Goal: Information Seeking & Learning: Learn about a topic

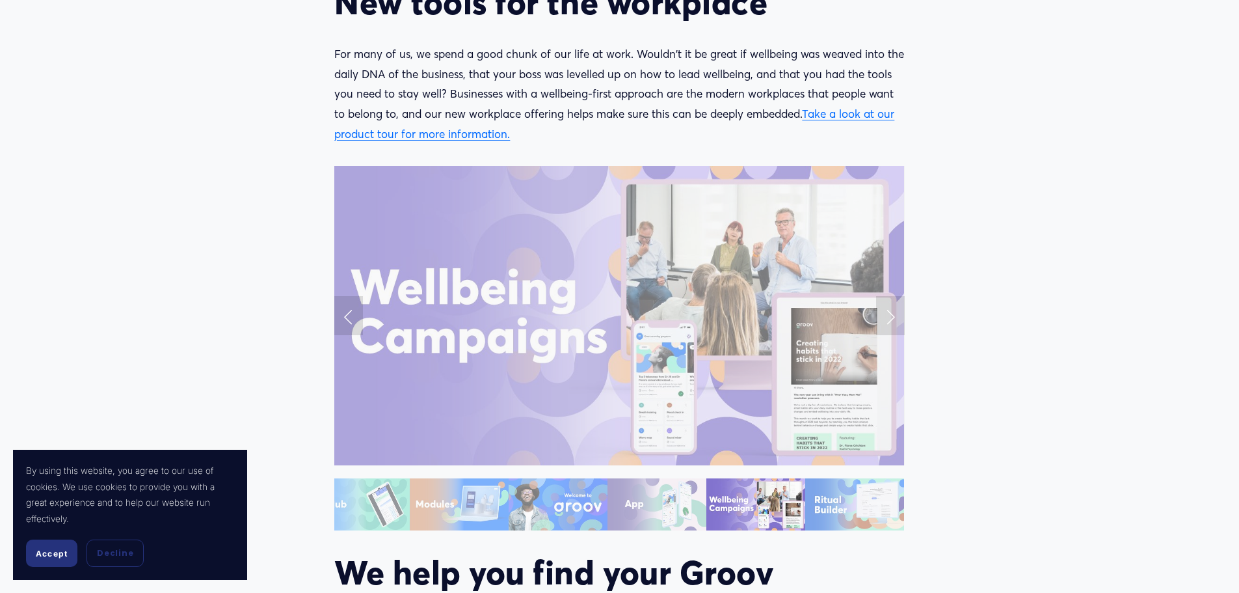
scroll to position [1366, 0]
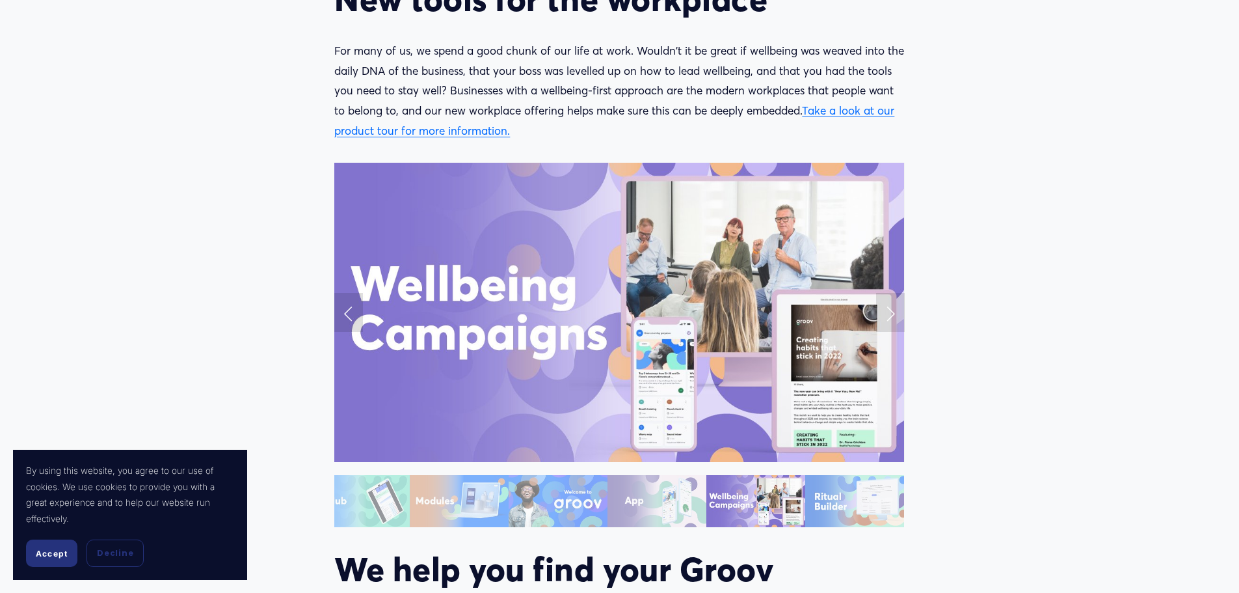
click at [605, 350] on img at bounding box center [619, 312] width 570 height 299
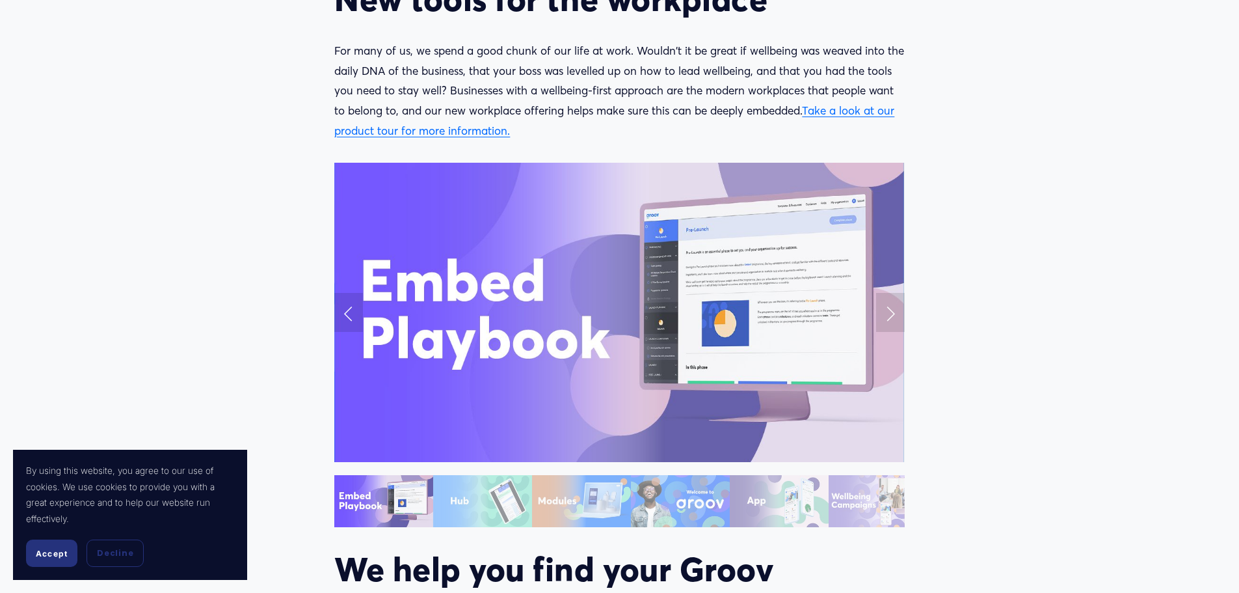
click at [888, 310] on link "Next Slide" at bounding box center [890, 312] width 29 height 39
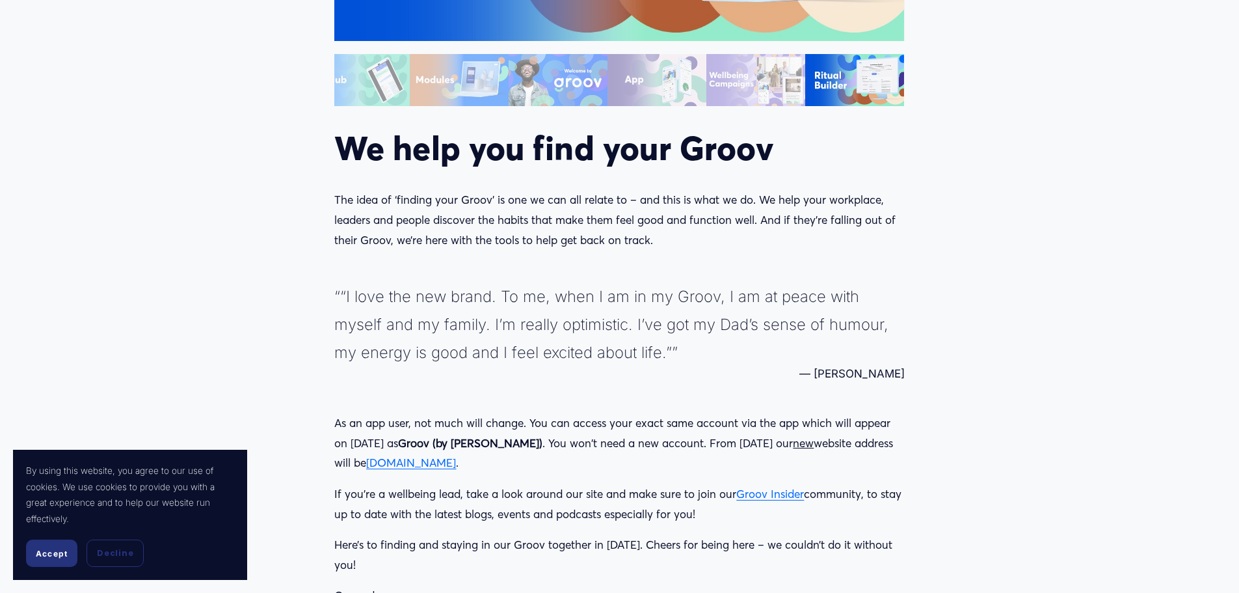
scroll to position [1822, 0]
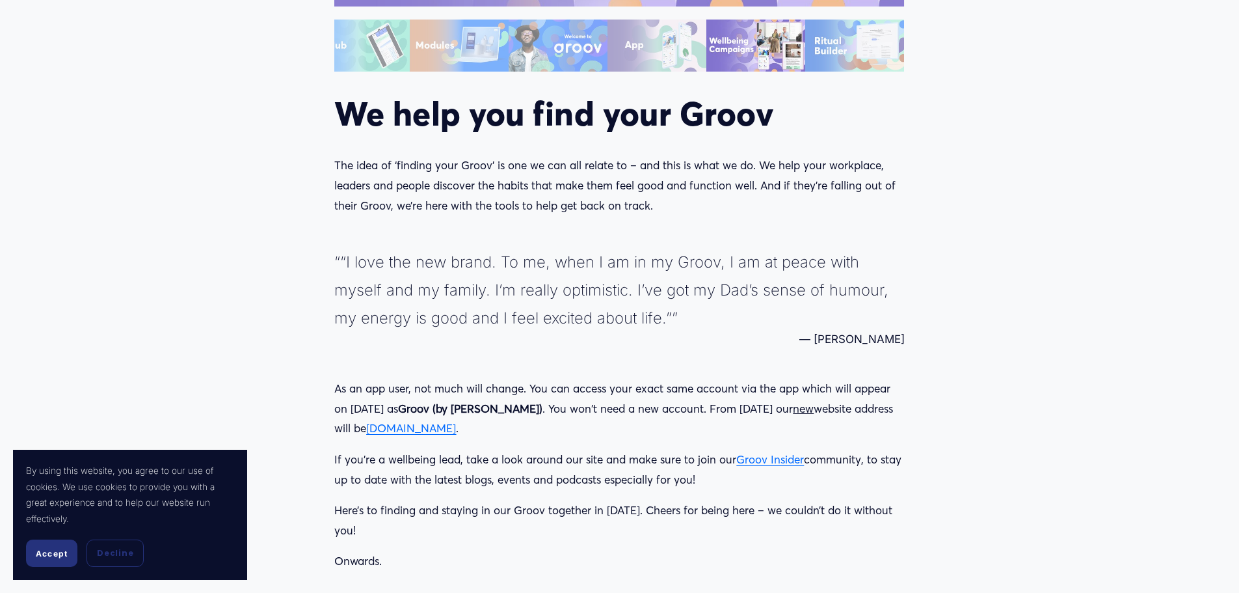
click at [751, 461] on link "Groov Insider" at bounding box center [771, 459] width 68 height 14
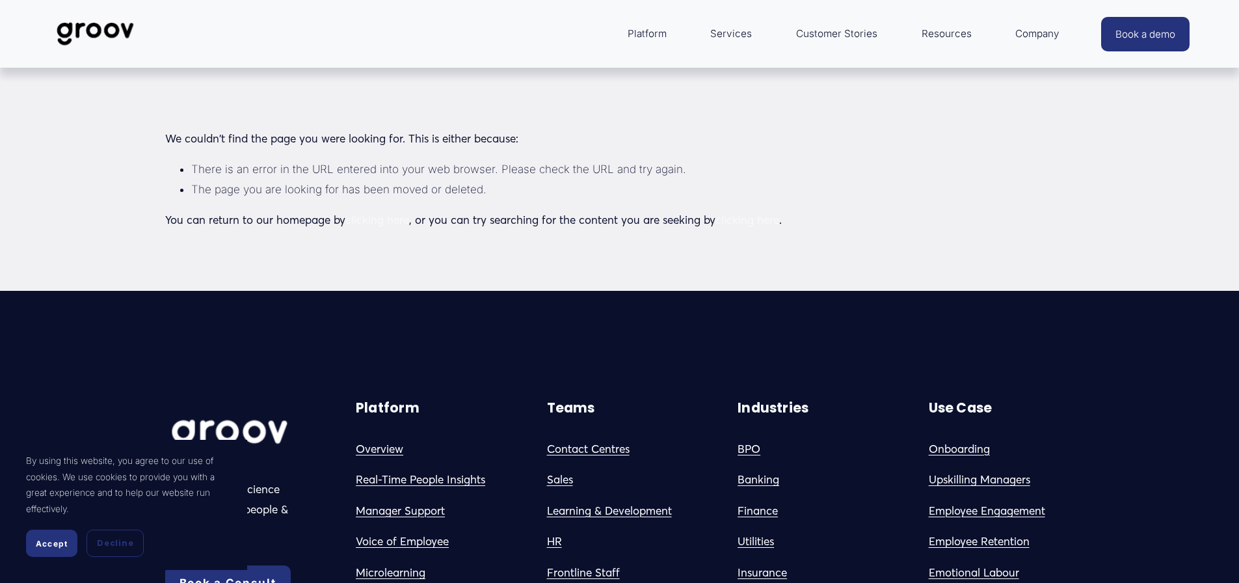
click at [823, 33] on div at bounding box center [619, 291] width 1239 height 583
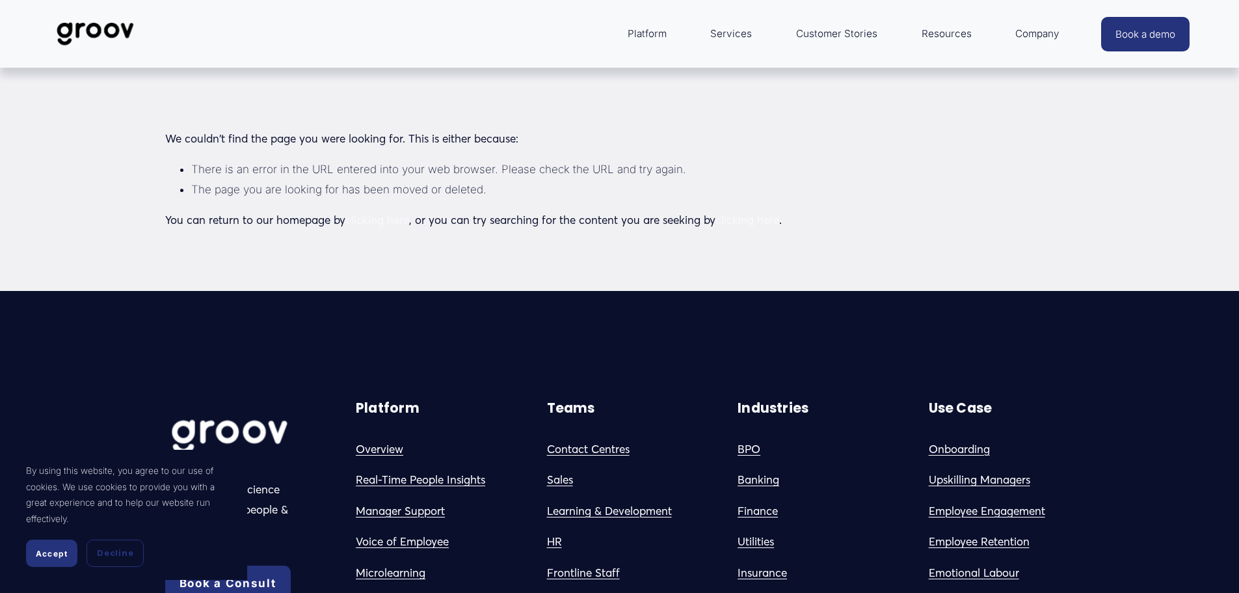
click at [806, 34] on link "Customer Stories" at bounding box center [837, 33] width 94 height 31
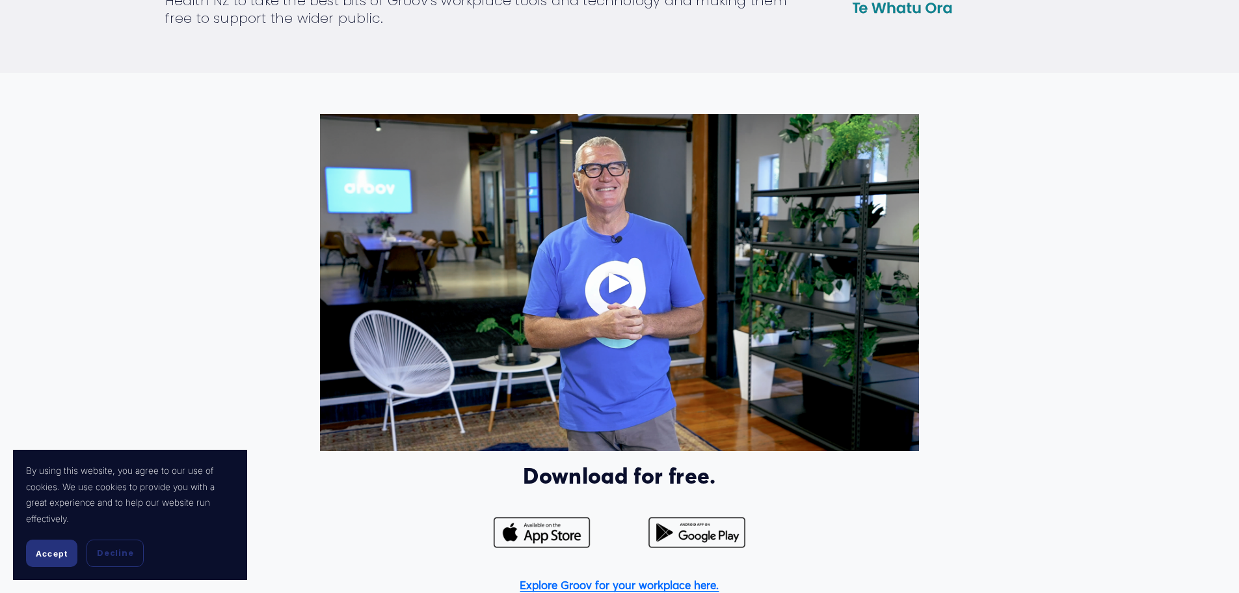
scroll to position [716, 0]
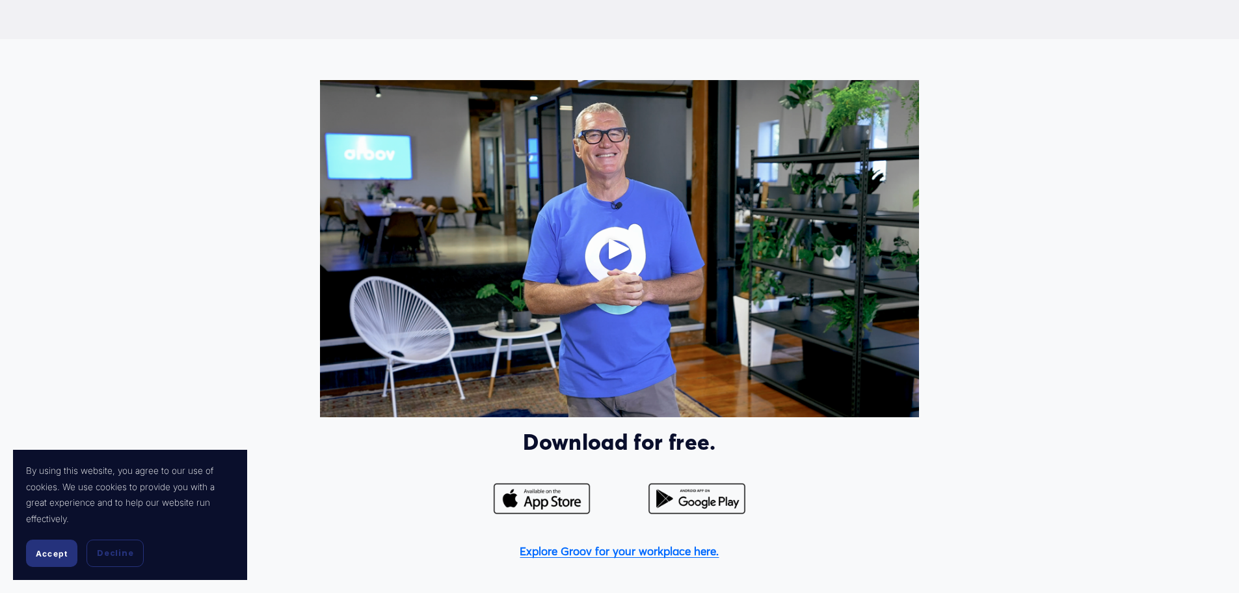
click at [617, 249] on div "Play" at bounding box center [619, 248] width 31 height 31
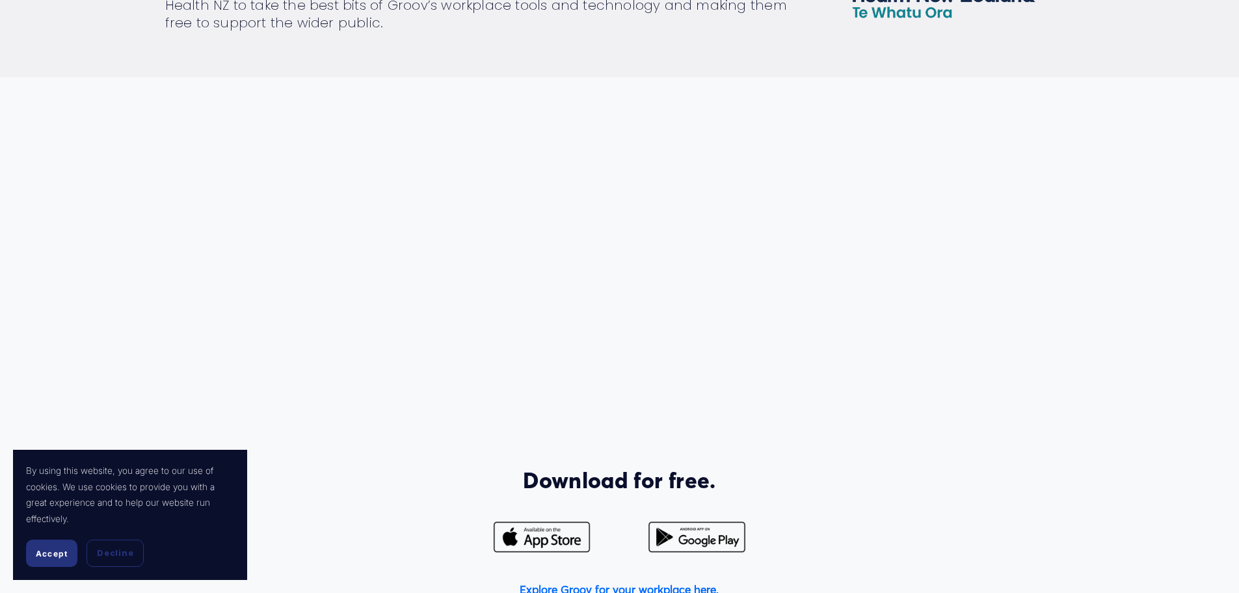
scroll to position [651, 0]
